Goal: Information Seeking & Learning: Understand process/instructions

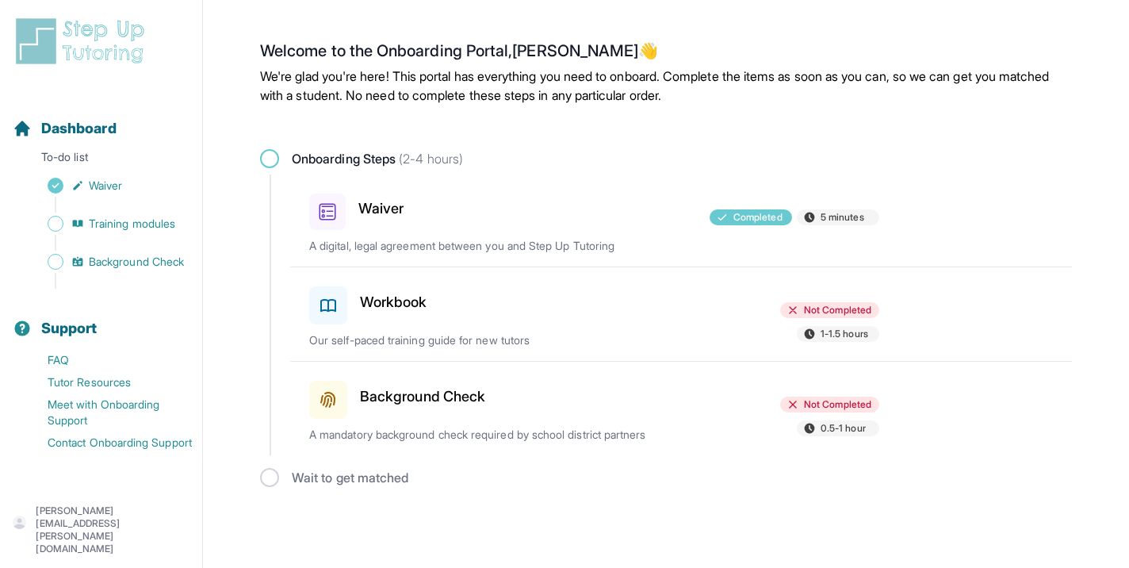
click at [593, 336] on p "Our self-paced training guide for new tutors" at bounding box center [494, 340] width 371 height 16
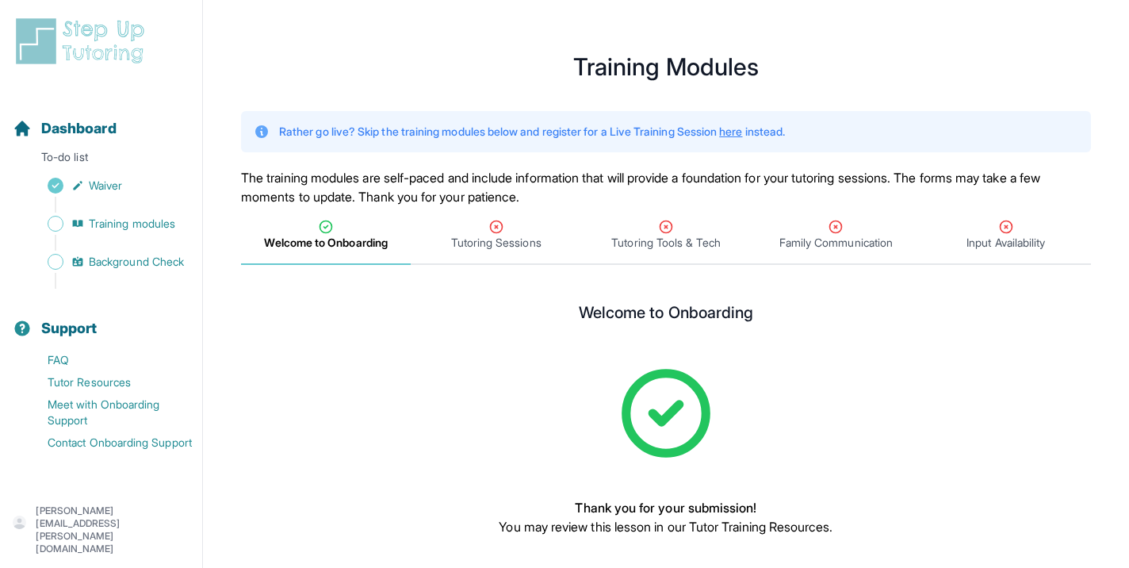
scroll to position [79, 0]
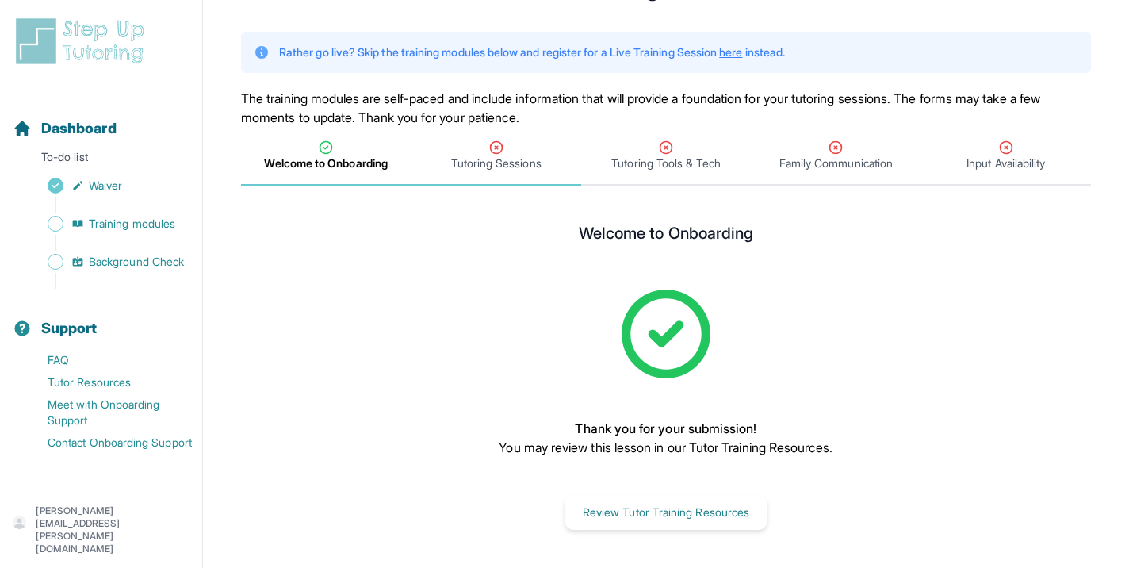
click at [490, 152] on icon "Tabs" at bounding box center [497, 148] width 16 height 16
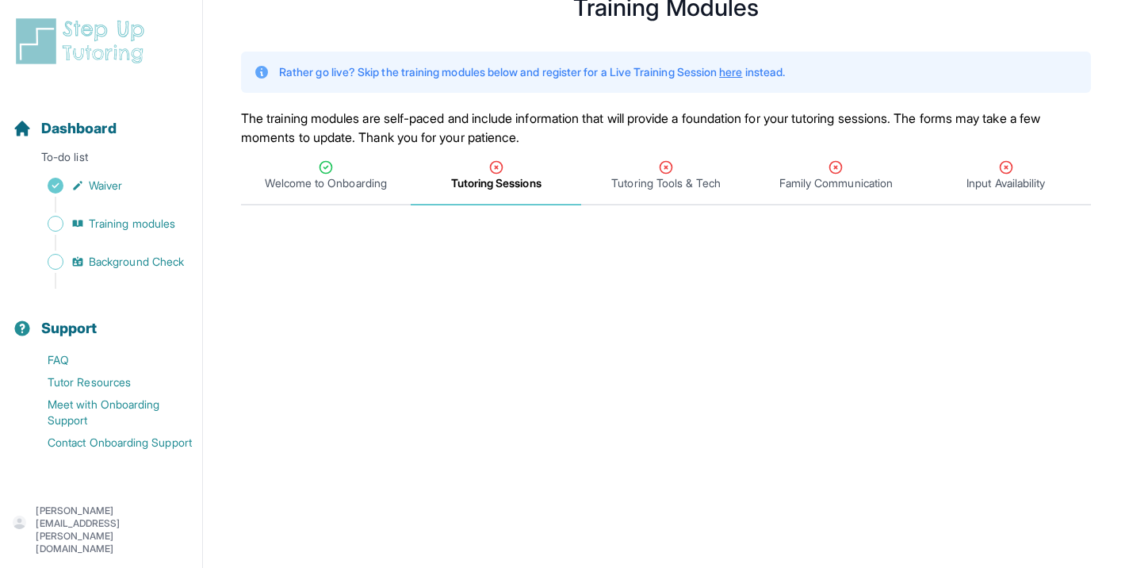
scroll to position [0, 0]
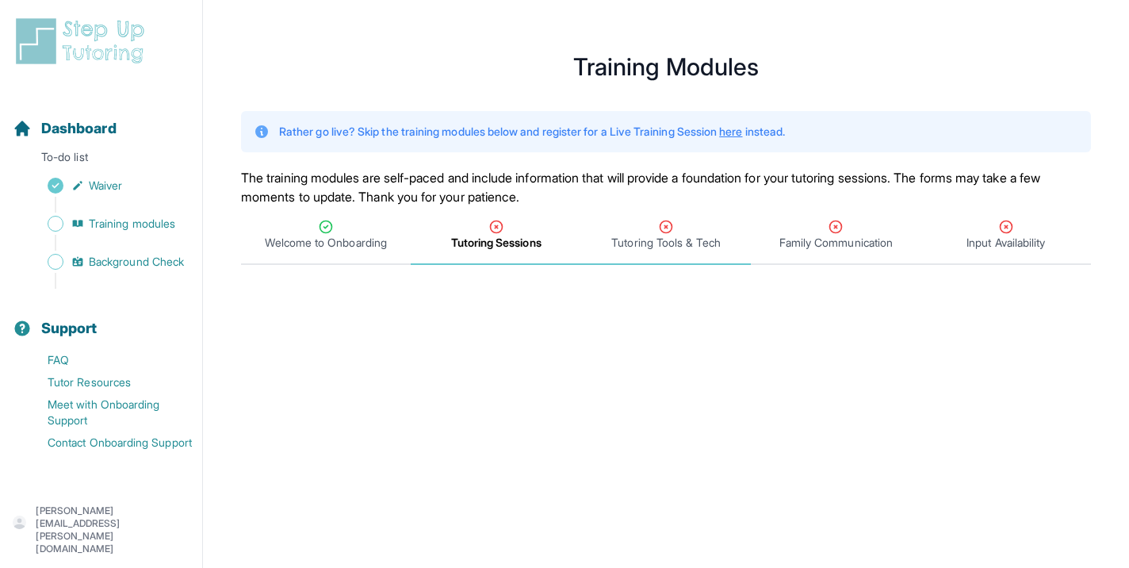
click at [632, 236] on span "Tutoring Tools & Tech" at bounding box center [666, 243] width 109 height 16
click at [497, 243] on span "Tutoring Sessions" at bounding box center [496, 243] width 90 height 16
click at [504, 246] on span "Tutoring Sessions" at bounding box center [496, 243] width 90 height 16
click at [655, 228] on div "Family Communication" at bounding box center [835, 235] width 163 height 32
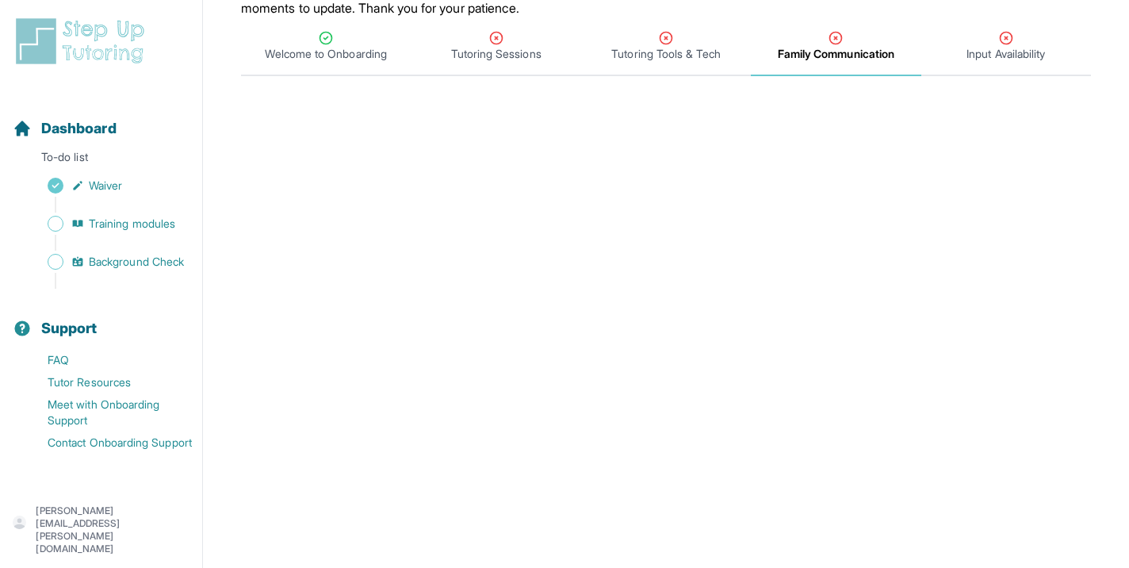
scroll to position [192, 0]
click at [655, 54] on span "Input Availability" at bounding box center [1006, 51] width 79 height 16
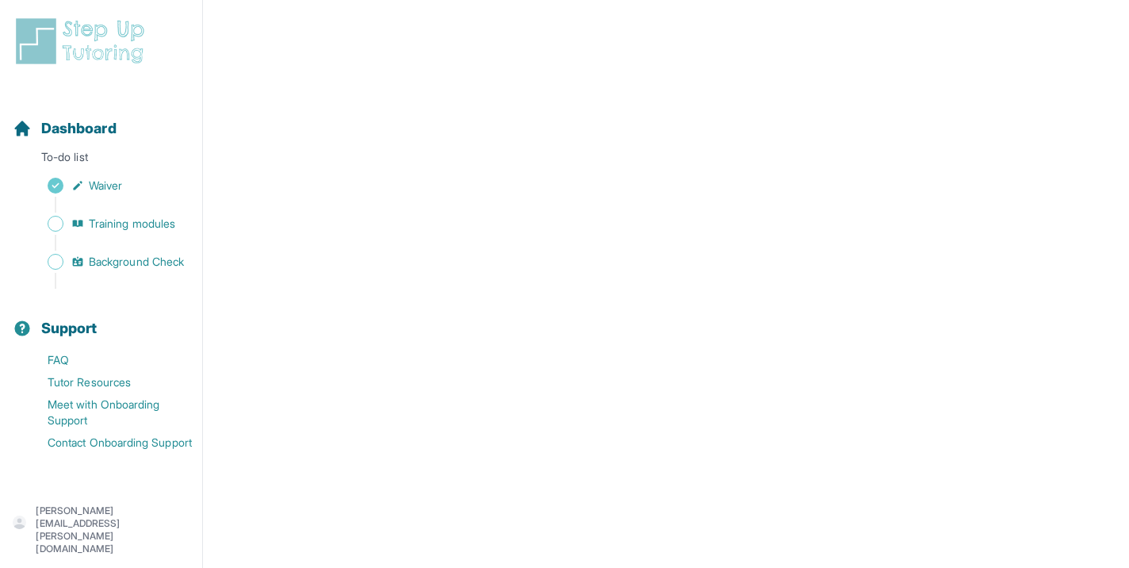
scroll to position [303, 0]
click at [163, 232] on link "Training modules" at bounding box center [108, 224] width 190 height 22
click at [56, 229] on span "Sidebar" at bounding box center [56, 224] width 16 height 16
click at [146, 217] on span "Training modules" at bounding box center [132, 224] width 86 height 16
click at [143, 261] on span "Background Check" at bounding box center [136, 262] width 95 height 16
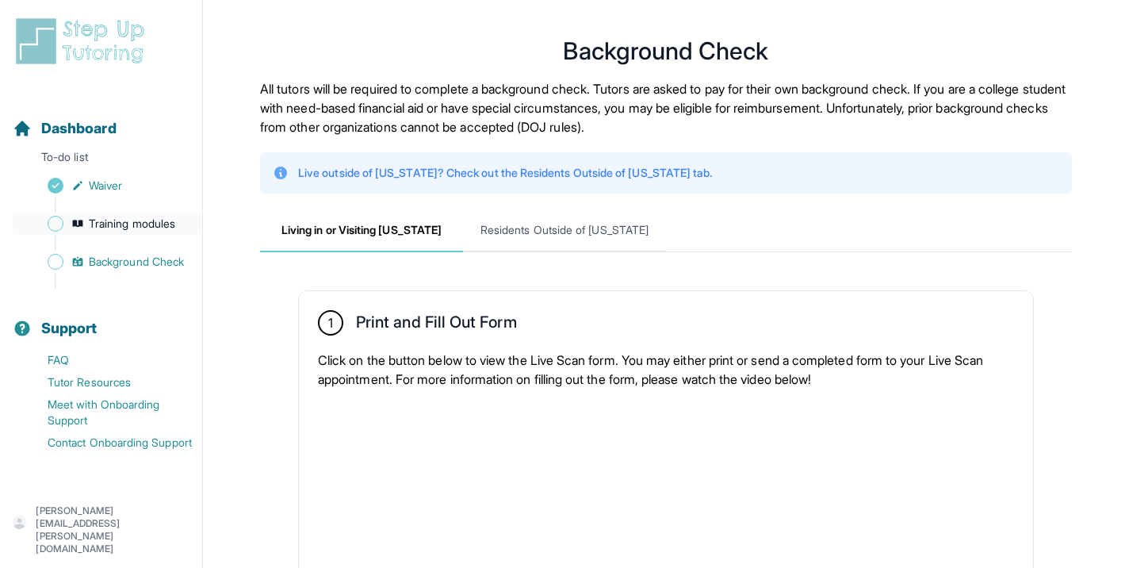
click at [151, 226] on span "Training modules" at bounding box center [132, 224] width 86 height 16
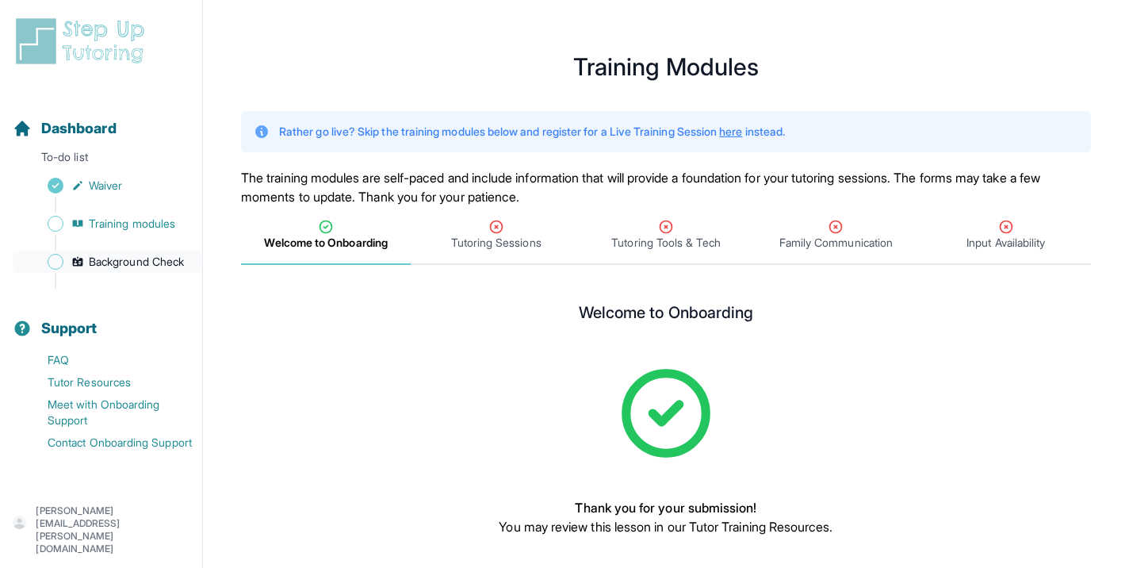
click at [155, 261] on span "Background Check" at bounding box center [136, 262] width 95 height 16
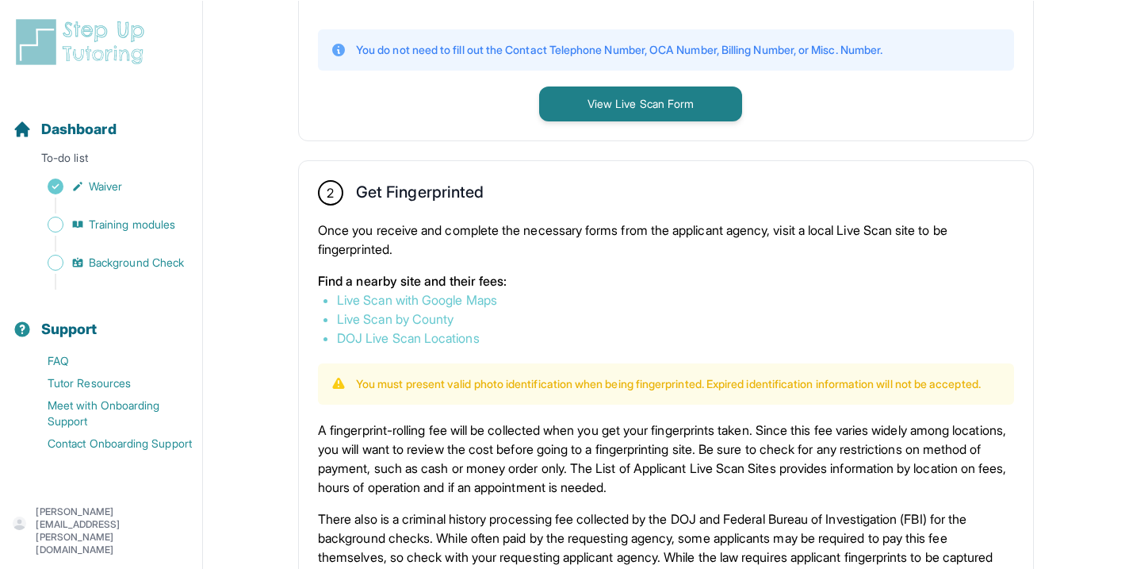
scroll to position [724, 0]
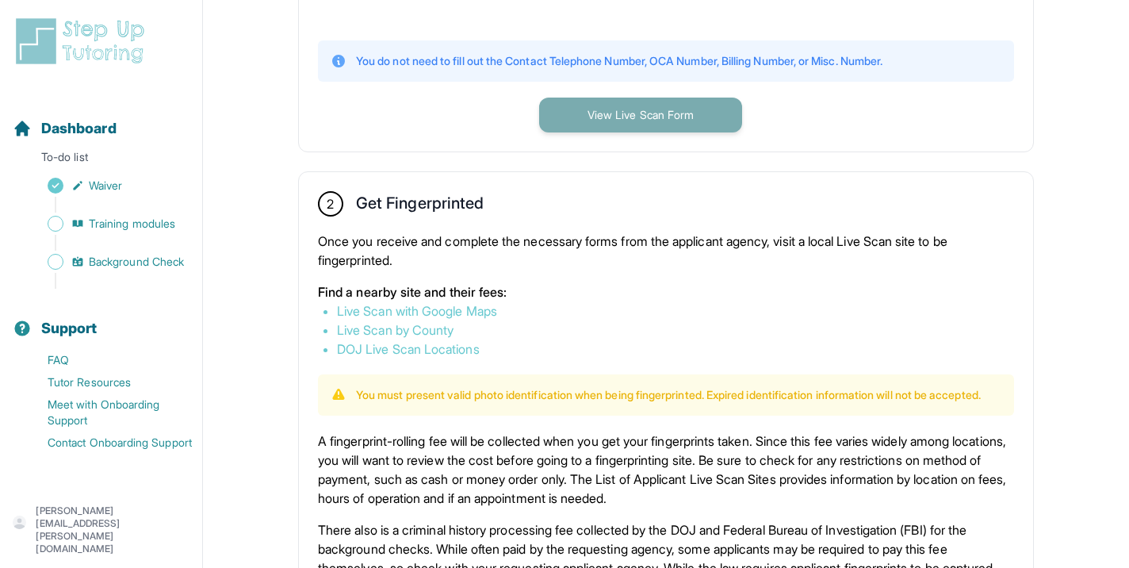
click at [604, 101] on button "View Live Scan Form" at bounding box center [640, 115] width 203 height 35
click at [588, 114] on button "View Live Scan Form" at bounding box center [640, 115] width 203 height 35
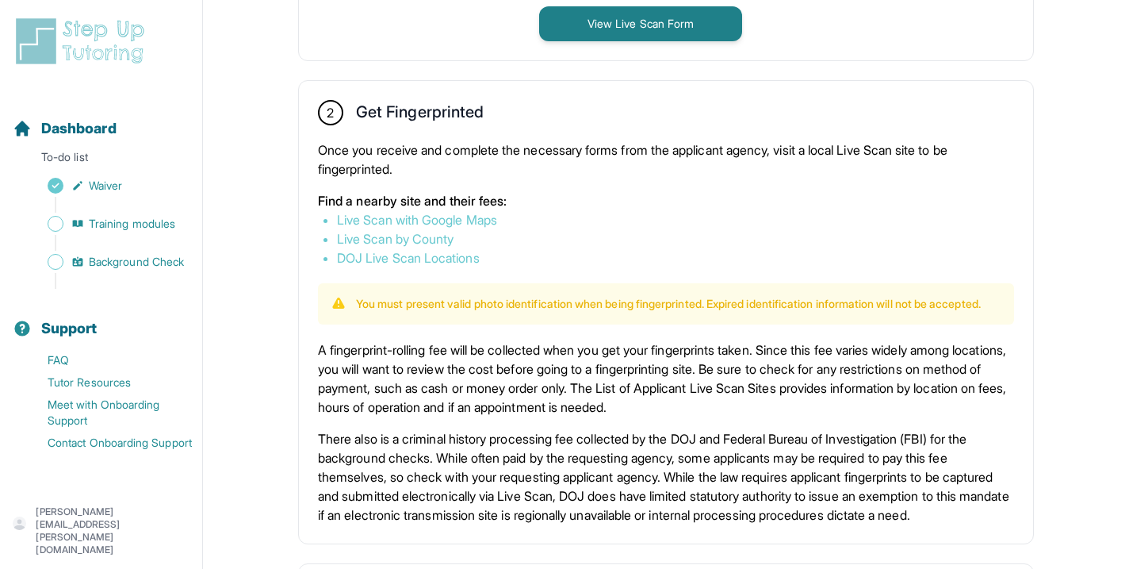
scroll to position [817, 0]
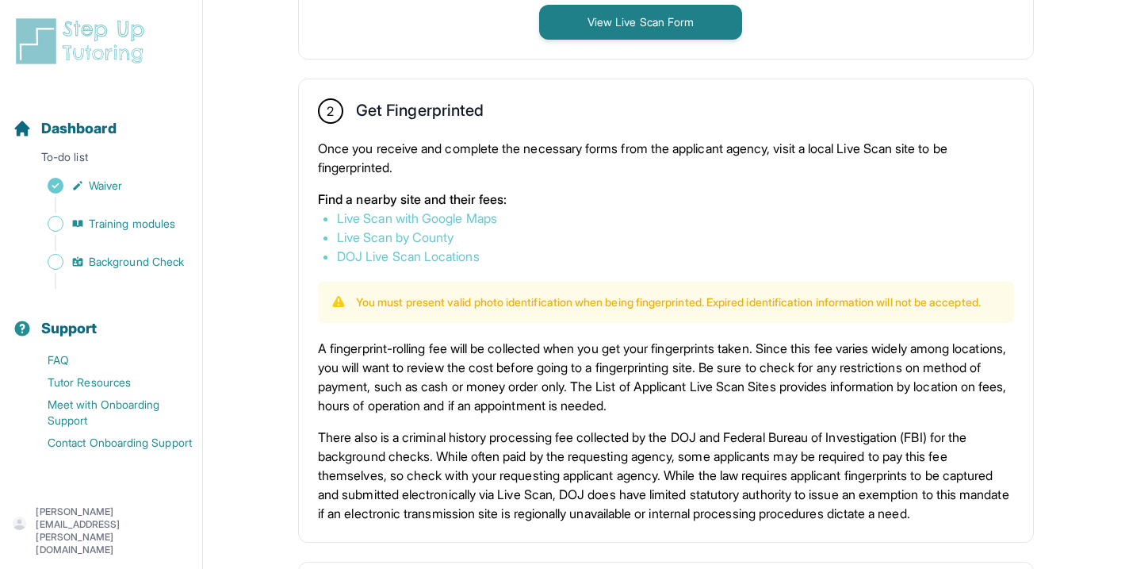
click at [439, 251] on link "DOJ Live Scan Locations" at bounding box center [408, 256] width 143 height 16
click at [422, 220] on link "Live Scan with Google Maps" at bounding box center [417, 218] width 160 height 16
click at [418, 253] on link "DOJ Live Scan Locations" at bounding box center [408, 256] width 143 height 16
